Goal: Transaction & Acquisition: Subscribe to service/newsletter

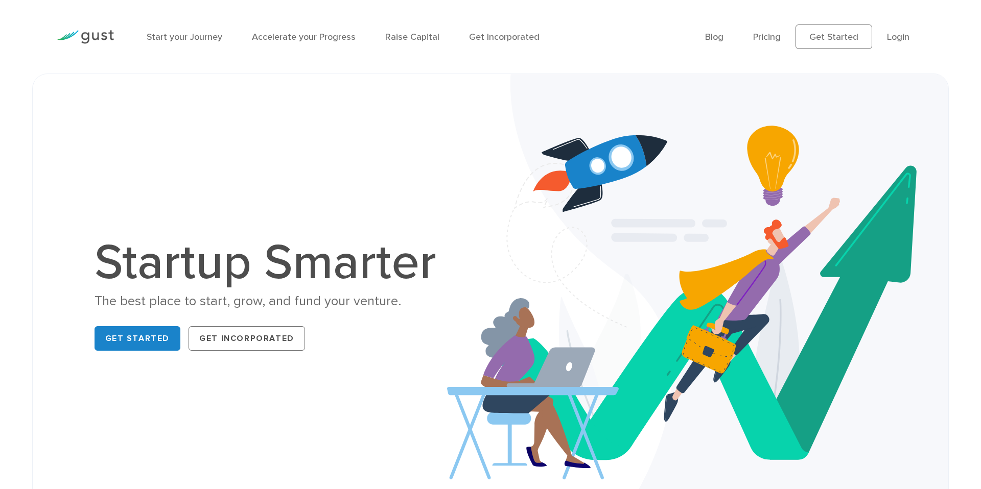
scroll to position [1, 0]
click at [764, 37] on link "Pricing" at bounding box center [767, 36] width 28 height 11
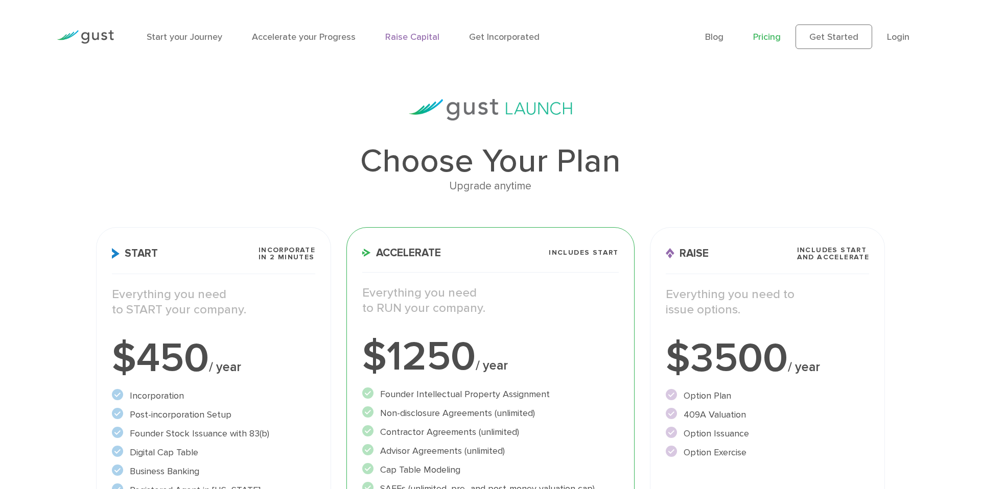
click at [418, 41] on link "Raise Capital" at bounding box center [412, 37] width 54 height 11
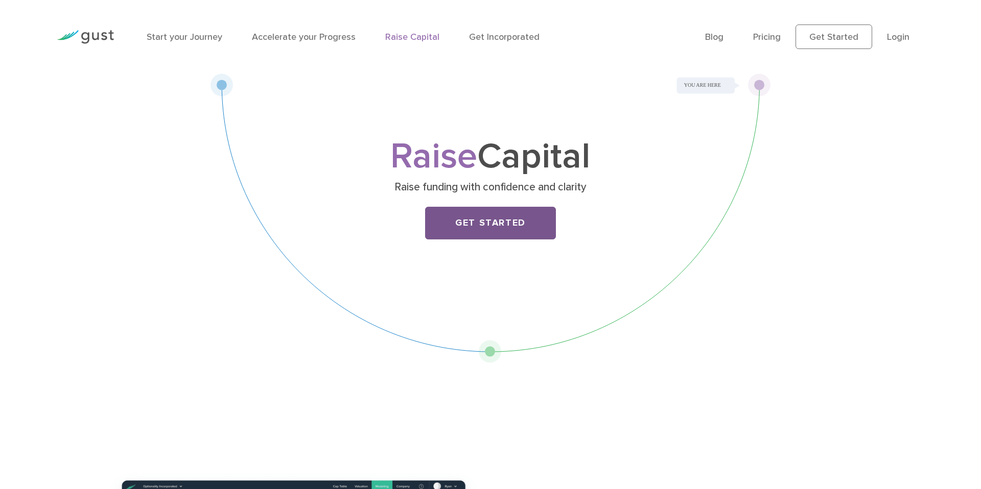
click at [503, 219] on link "Get Started" at bounding box center [490, 223] width 131 height 33
